Goal: Navigation & Orientation: Find specific page/section

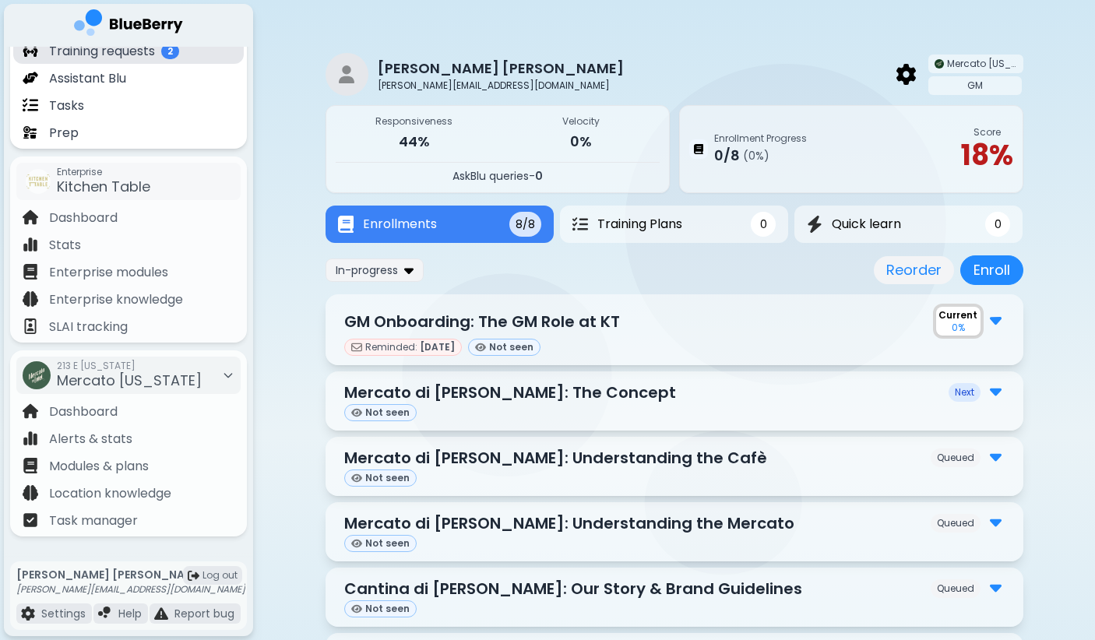
click at [160, 53] on div "Training requests 2" at bounding box center [101, 50] width 157 height 18
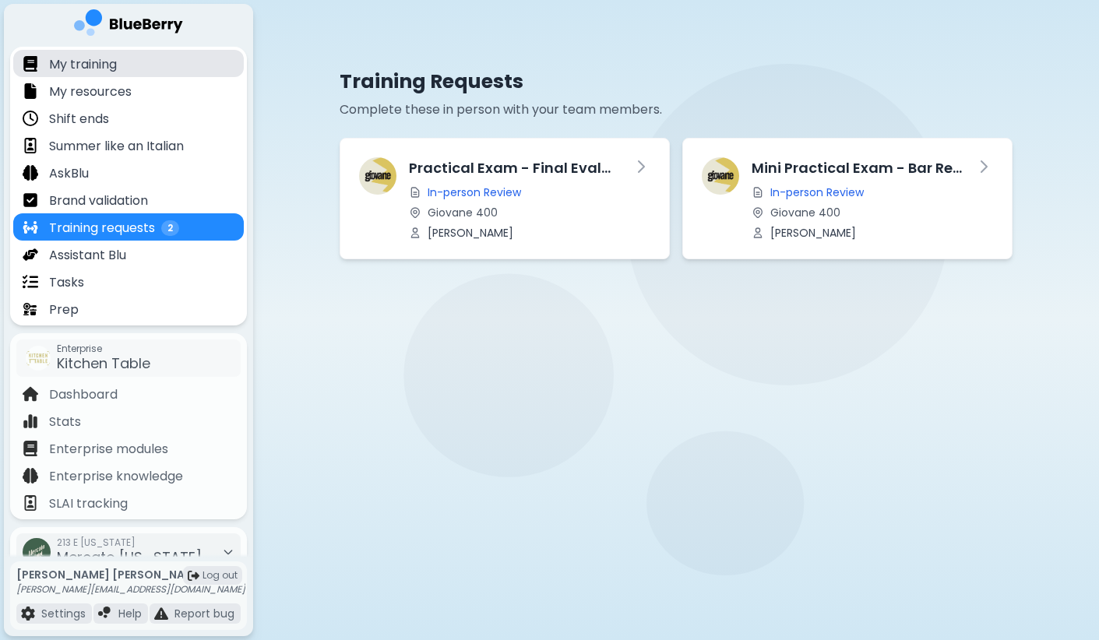
click at [150, 62] on div "My training" at bounding box center [128, 63] width 230 height 27
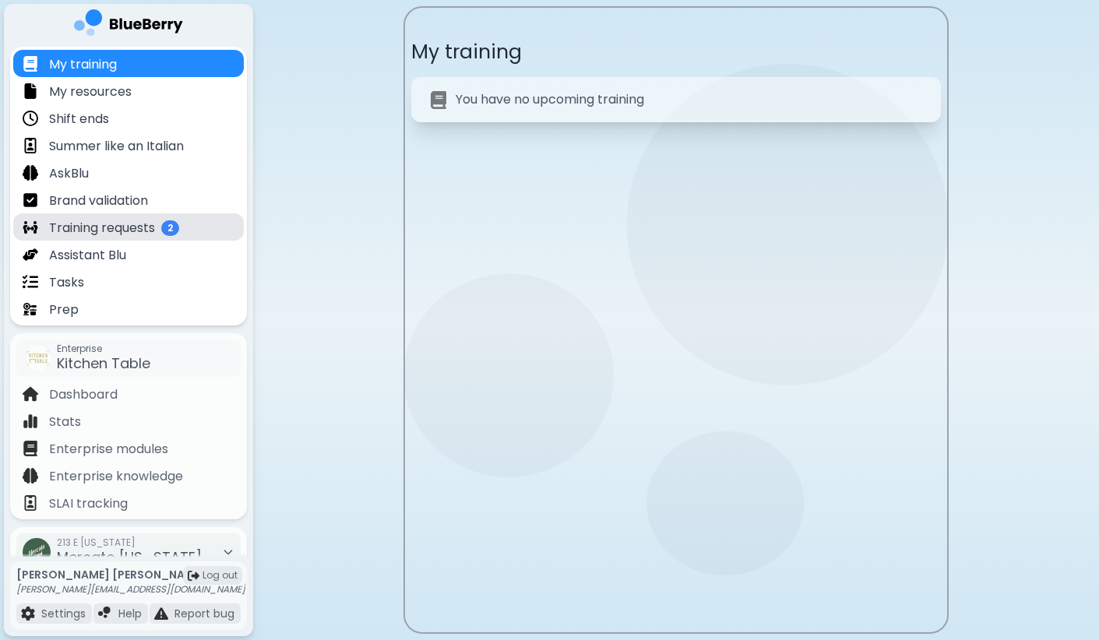
click at [166, 229] on span "2" at bounding box center [170, 228] width 18 height 16
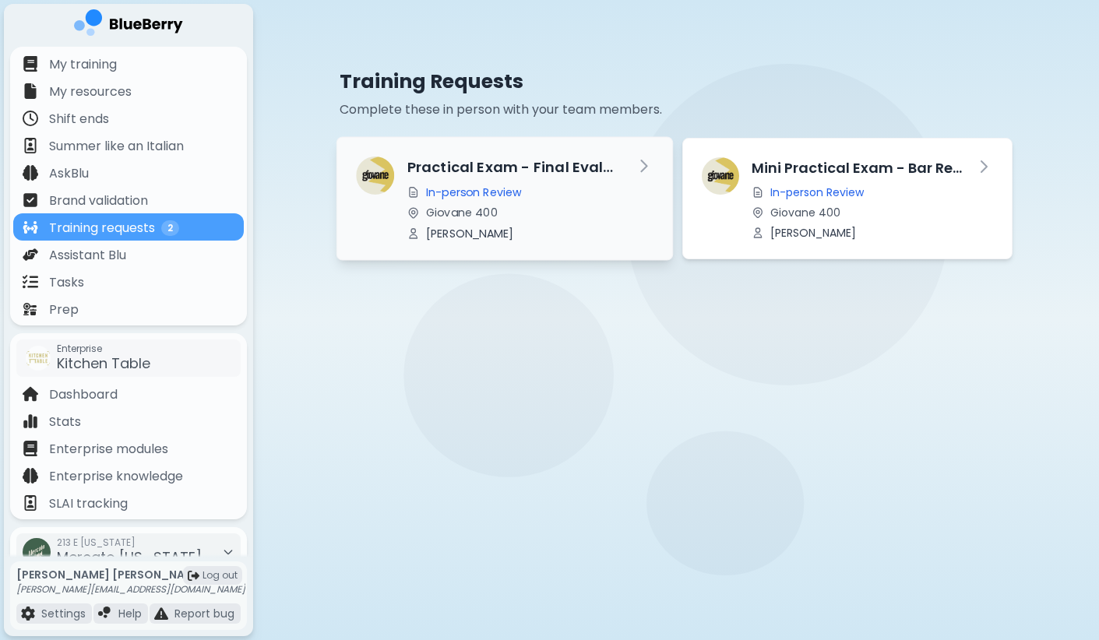
click at [526, 201] on div "Practical Exam - Final Evaluation In-person Review Giovane 400 [PERSON_NAME]" at bounding box center [514, 199] width 214 height 84
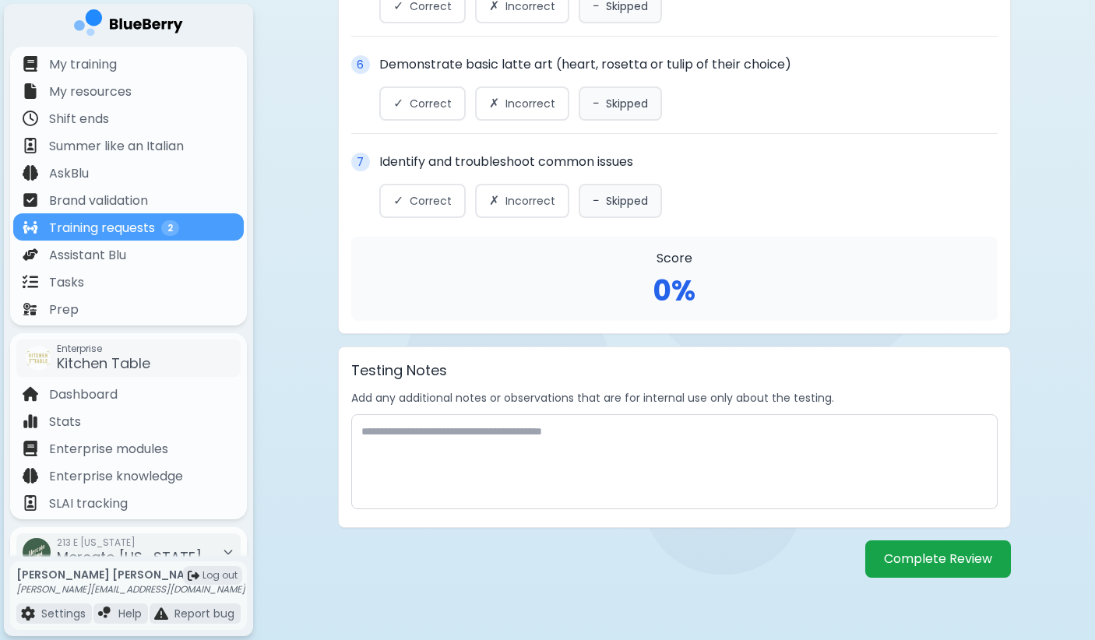
scroll to position [1204, 0]
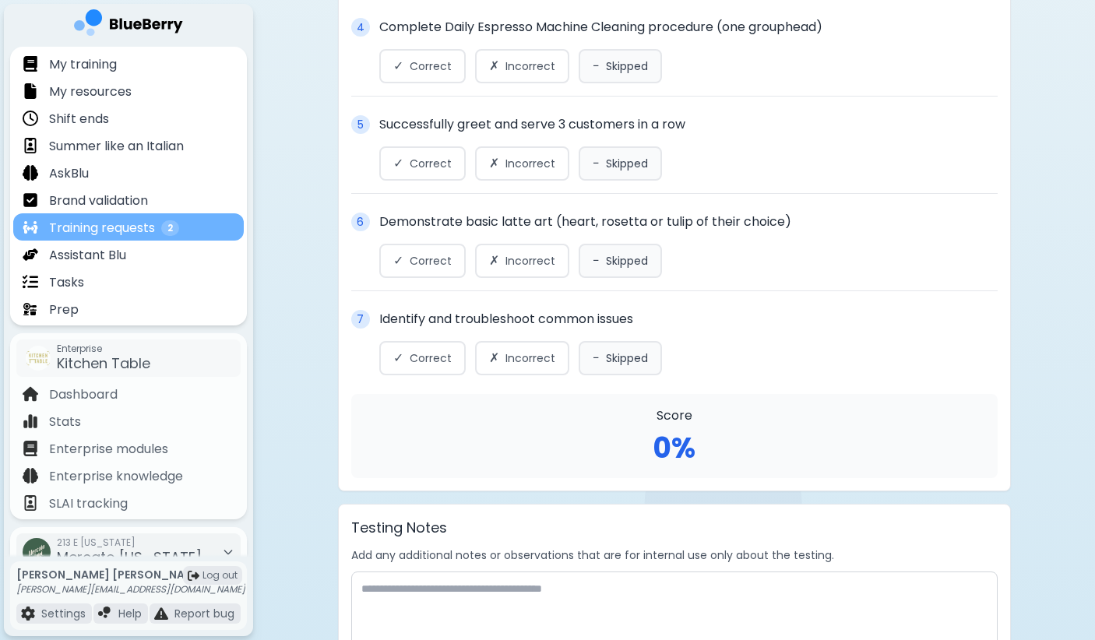
click at [128, 221] on p "Training requests" at bounding box center [102, 228] width 106 height 19
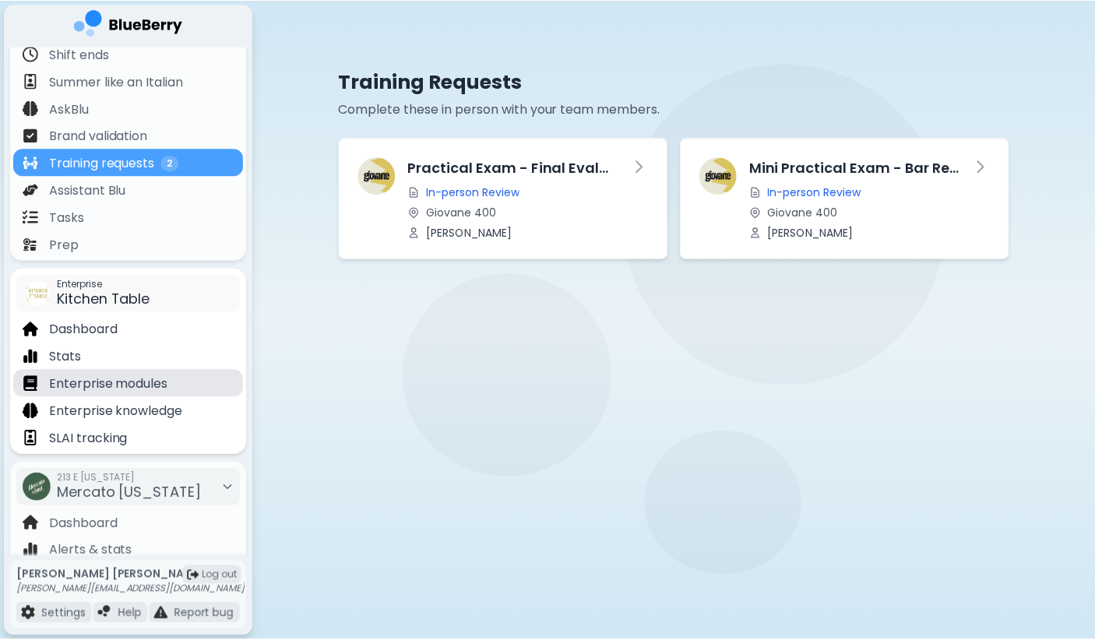
scroll to position [177, 0]
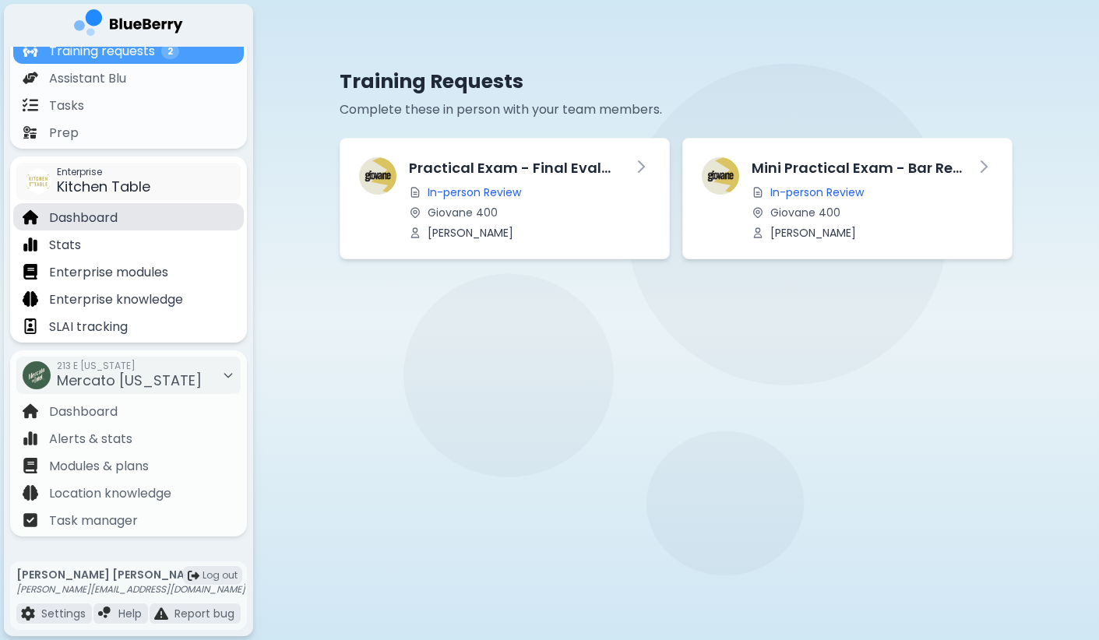
click at [107, 223] on p "Dashboard" at bounding box center [83, 218] width 69 height 19
